Goal: Information Seeking & Learning: Learn about a topic

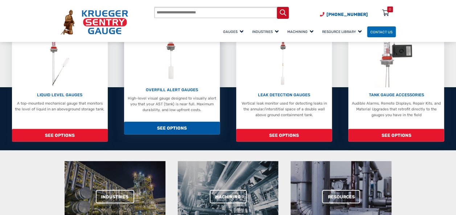
scroll to position [72, 0]
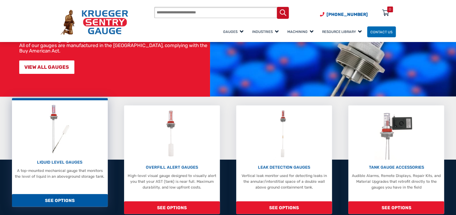
click at [57, 200] on span "SEE OPTIONS" at bounding box center [60, 200] width 96 height 13
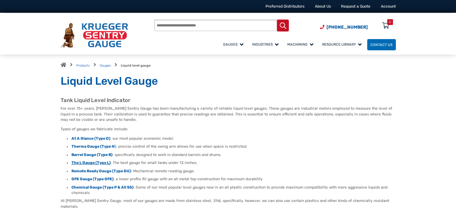
click at [92, 162] on strong "The L Gauge (Type L)" at bounding box center [90, 163] width 39 height 5
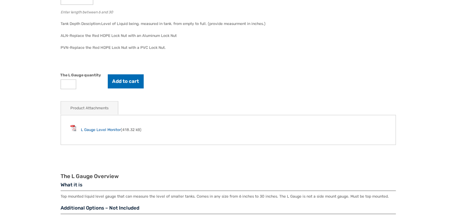
scroll to position [471, 0]
